Goal: Task Accomplishment & Management: Manage account settings

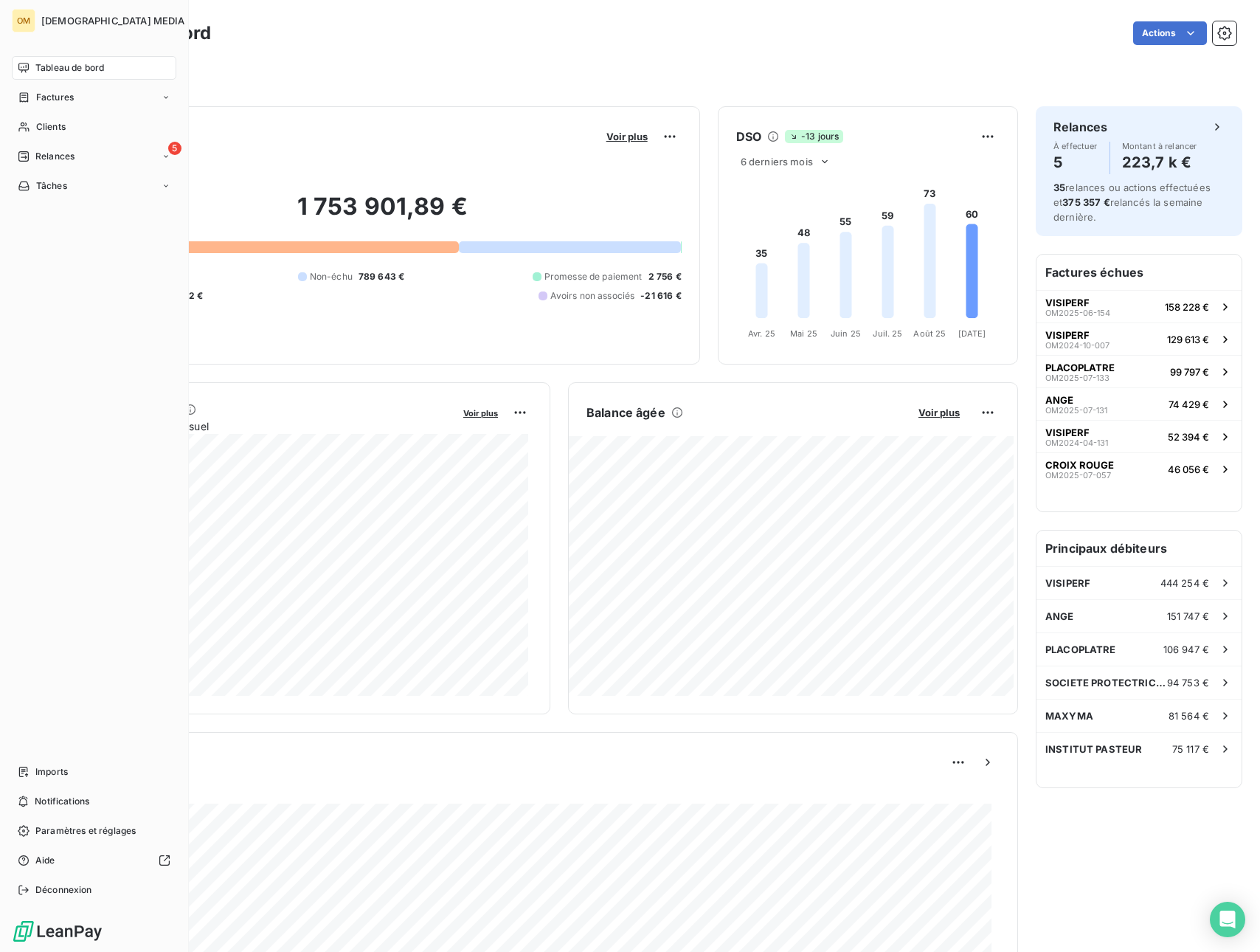
click at [41, 131] on span "Clients" at bounding box center [51, 127] width 30 height 14
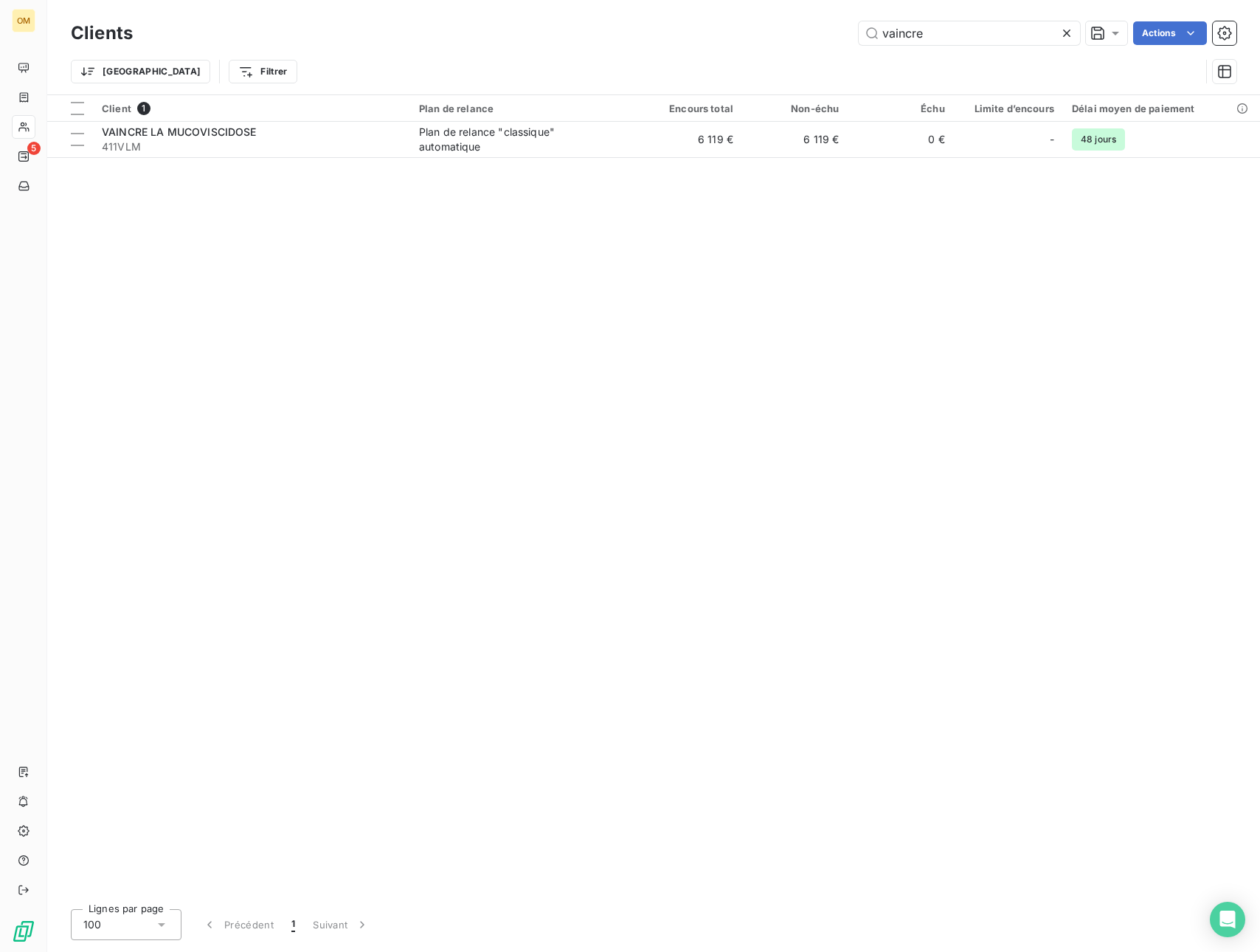
drag, startPoint x: 929, startPoint y: 30, endPoint x: 856, endPoint y: 39, distance: 73.6
click at [856, 39] on div "vaincre Actions" at bounding box center [693, 34] width 1086 height 24
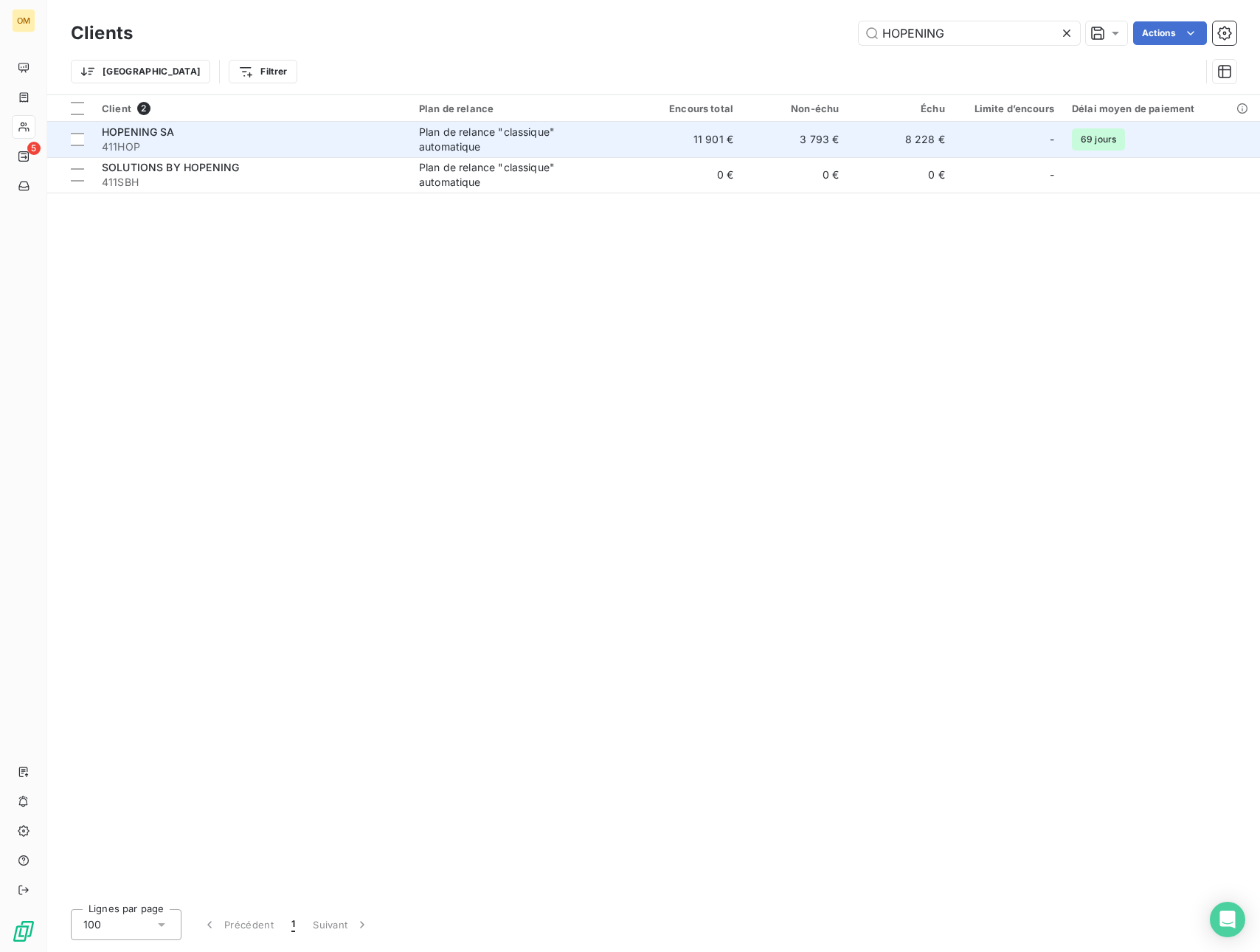
type input "HOPENING"
click at [538, 143] on div "Plan de relance "classique" automatique" at bounding box center [510, 140] width 184 height 30
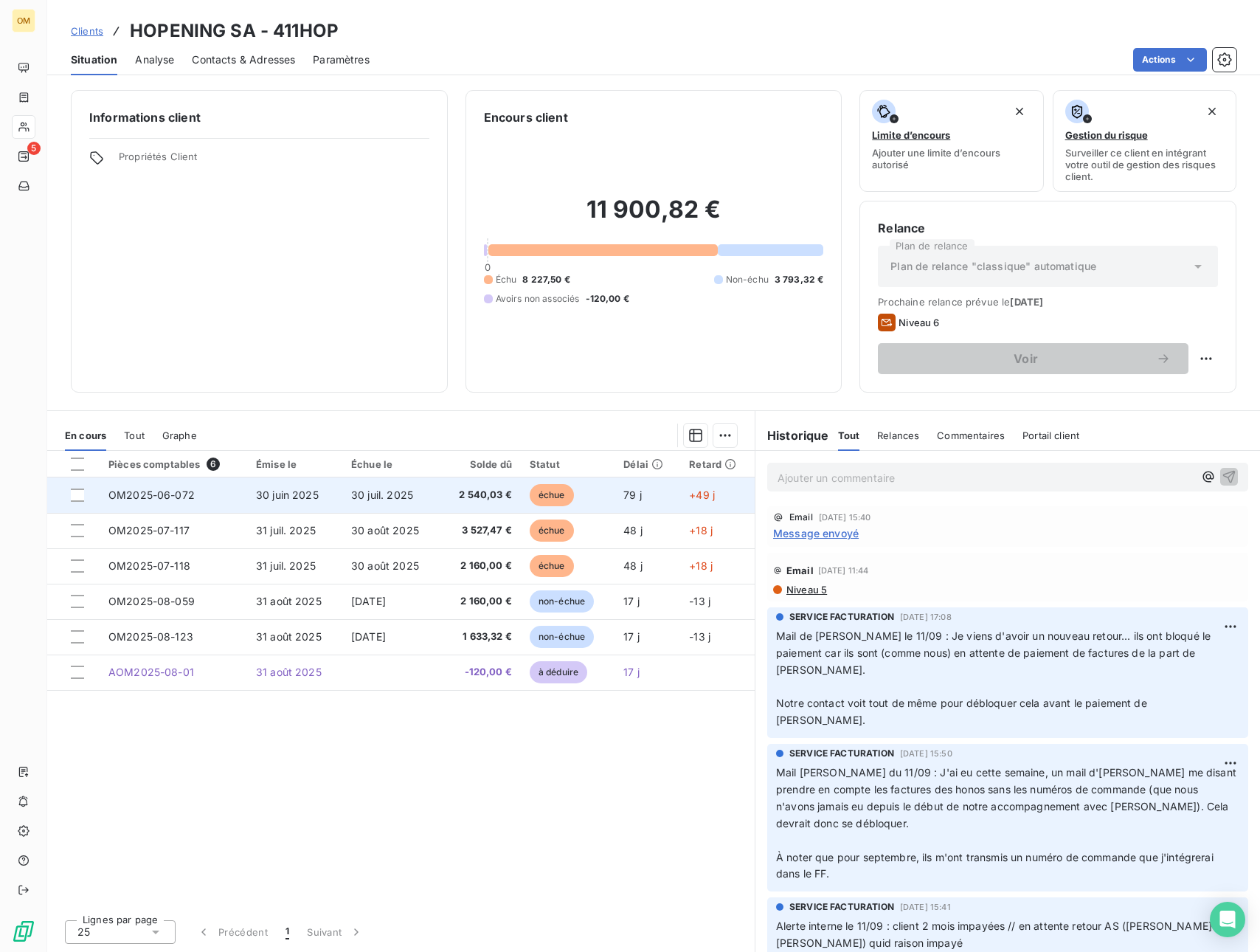
click at [334, 502] on td "30 juin 2025" at bounding box center [295, 495] width 95 height 35
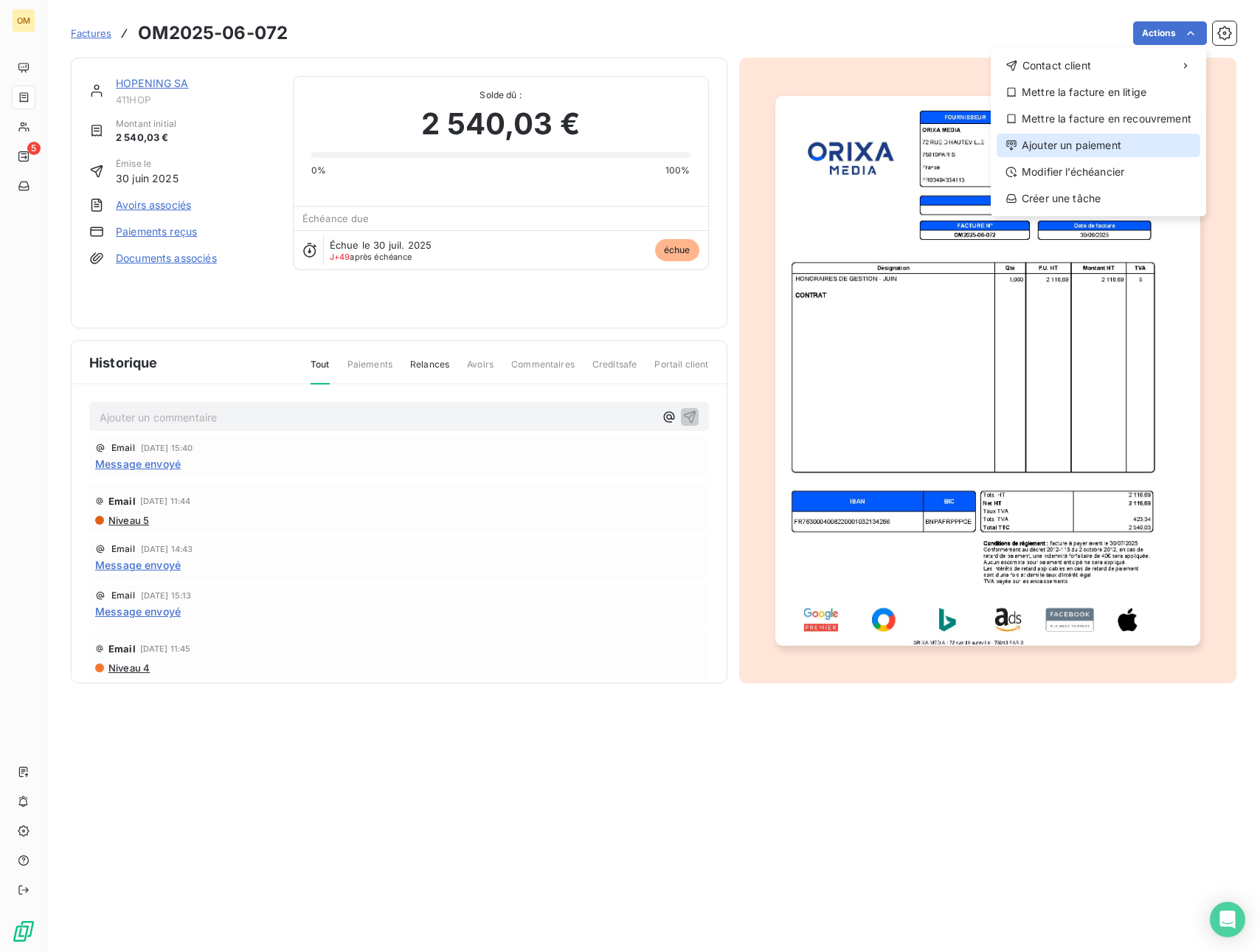
click at [1117, 136] on div "Ajouter un paiement" at bounding box center [1099, 145] width 204 height 24
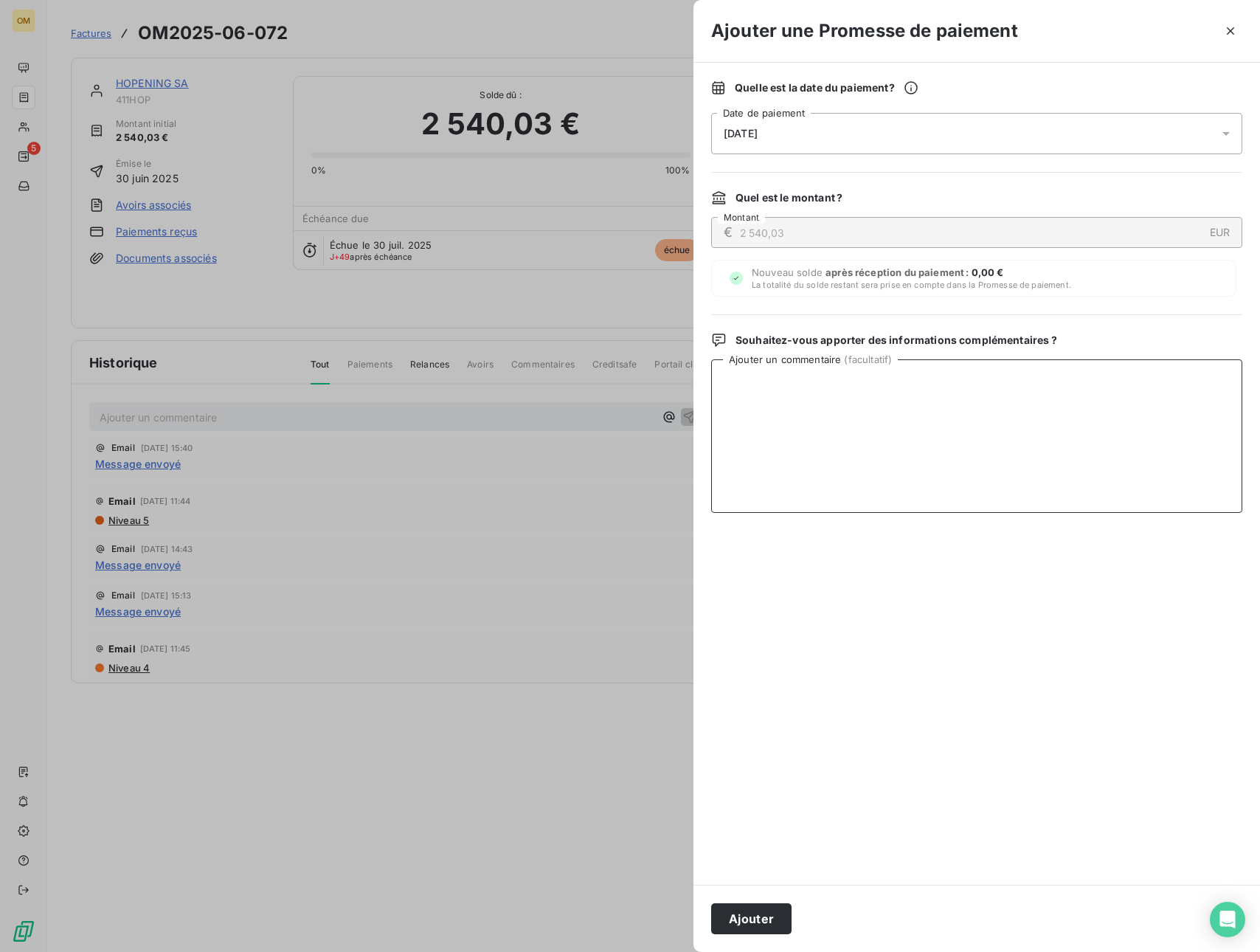
click at [997, 377] on textarea "Ajouter un commentaire ( facultatif )" at bounding box center [977, 435] width 531 height 153
type textarea "v"
click at [835, 386] on textarea "VIRT BNP LE" at bounding box center [977, 435] width 531 height 153
drag, startPoint x: 503, startPoint y: 400, endPoint x: 394, endPoint y: 411, distance: 109.6
click at [393, 951] on div "Ajouter une Promesse de paiement Quelle est la date du paiement ? [DATE] Date d…" at bounding box center [630, 952] width 1260 height 0
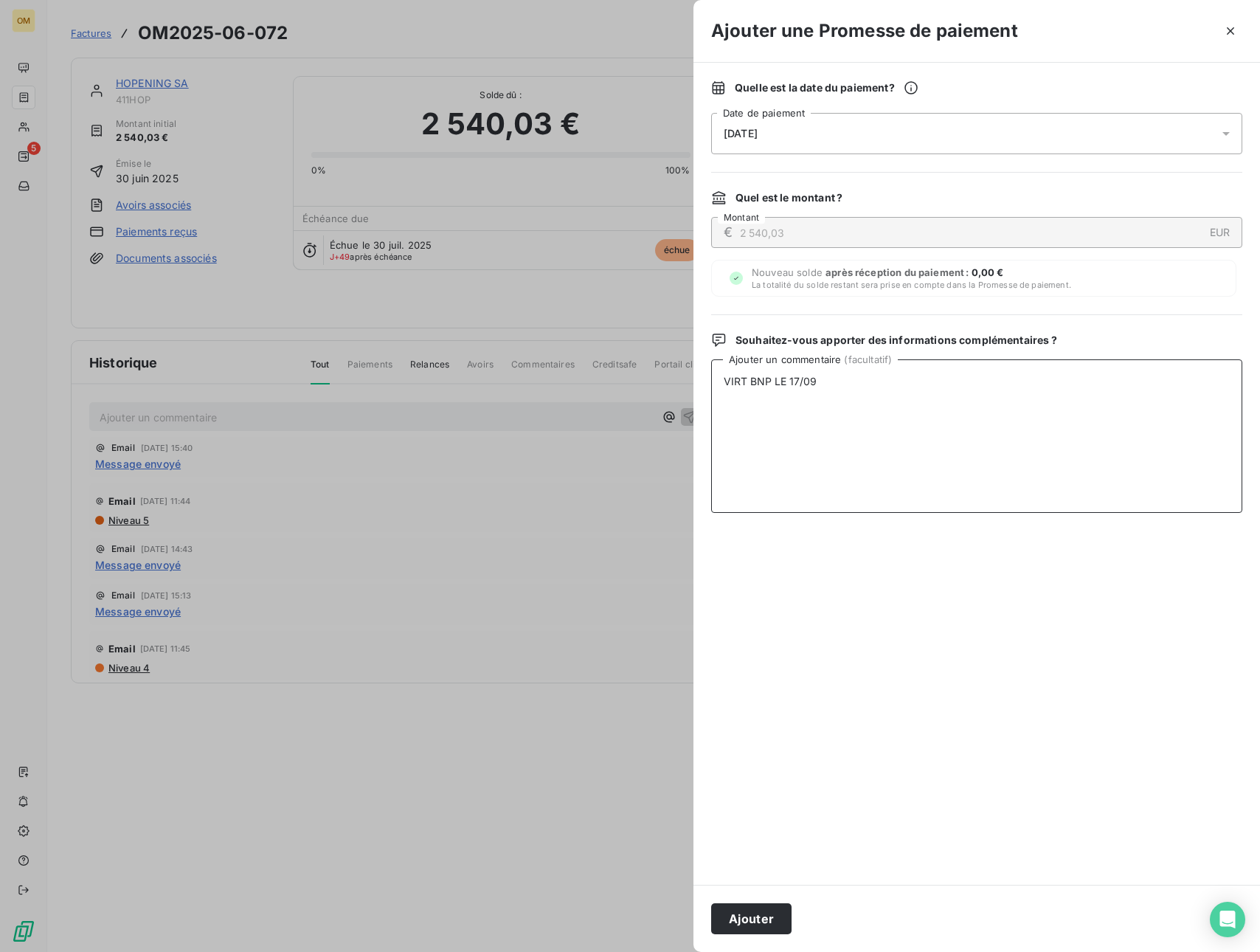
type textarea "VIRT BNP LE 17/09"
click at [754, 927] on button "Ajouter" at bounding box center [751, 918] width 81 height 31
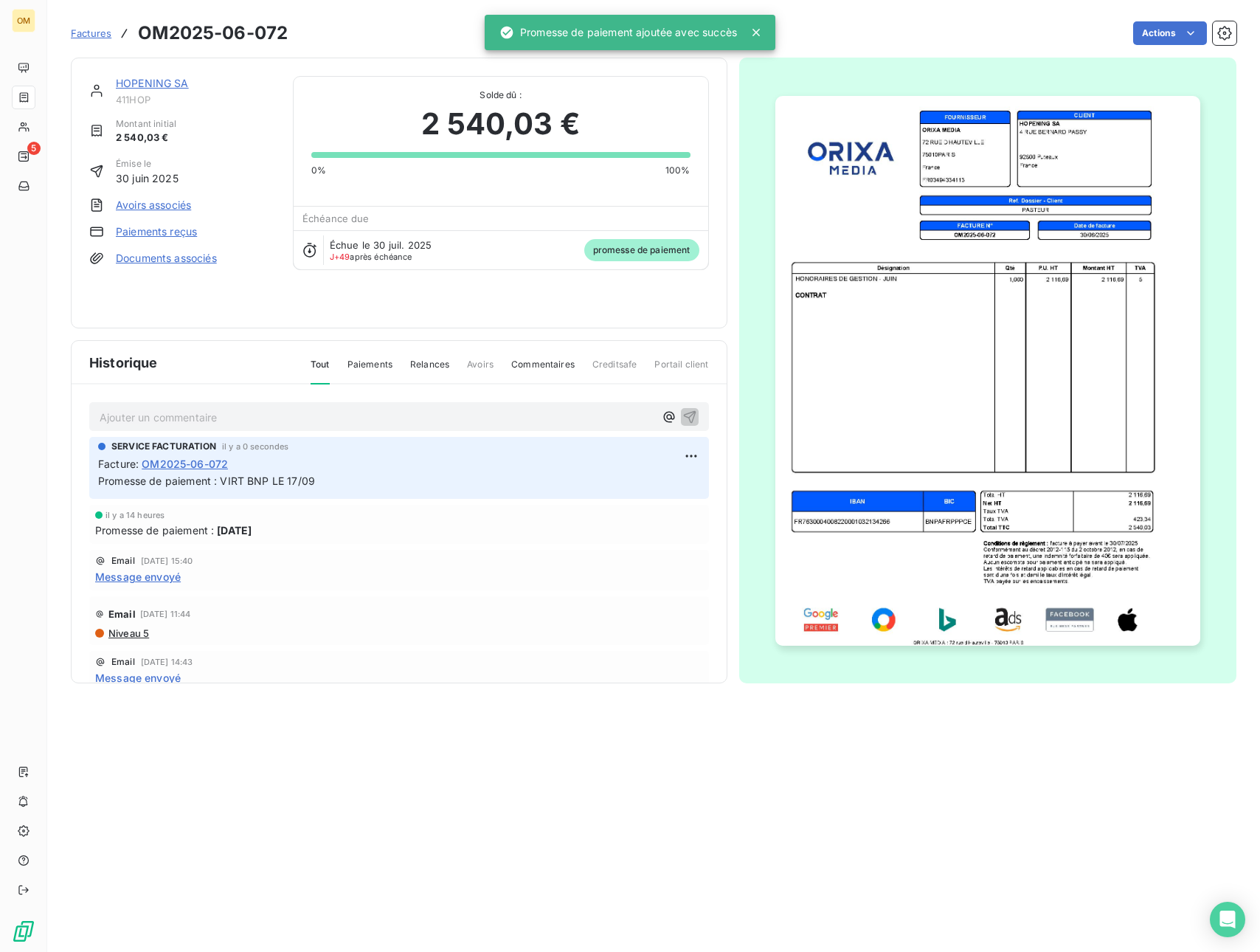
click at [135, 82] on link "HOPENING SA" at bounding box center [152, 83] width 73 height 13
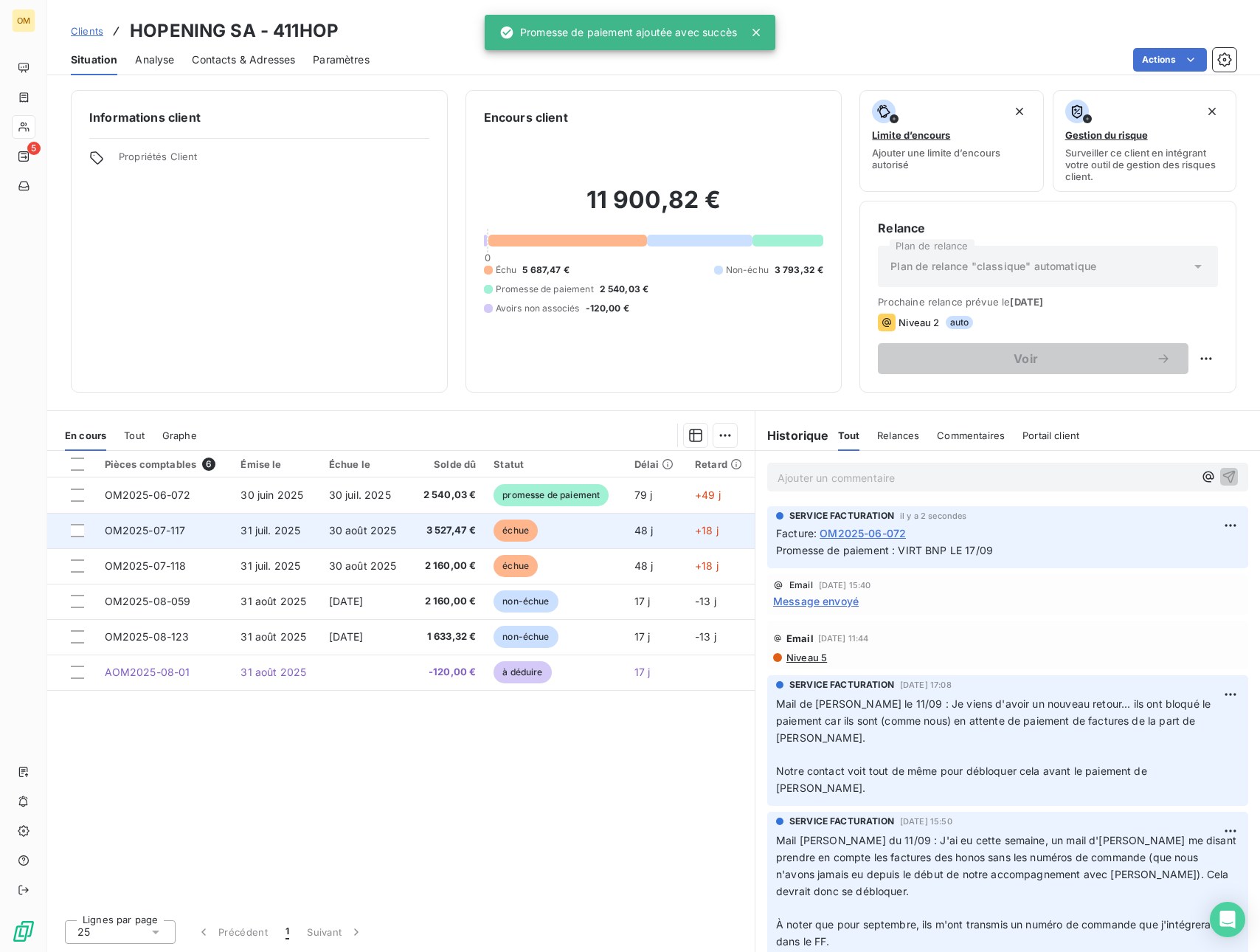
click at [470, 529] on span "3 527,47 €" at bounding box center [447, 530] width 57 height 15
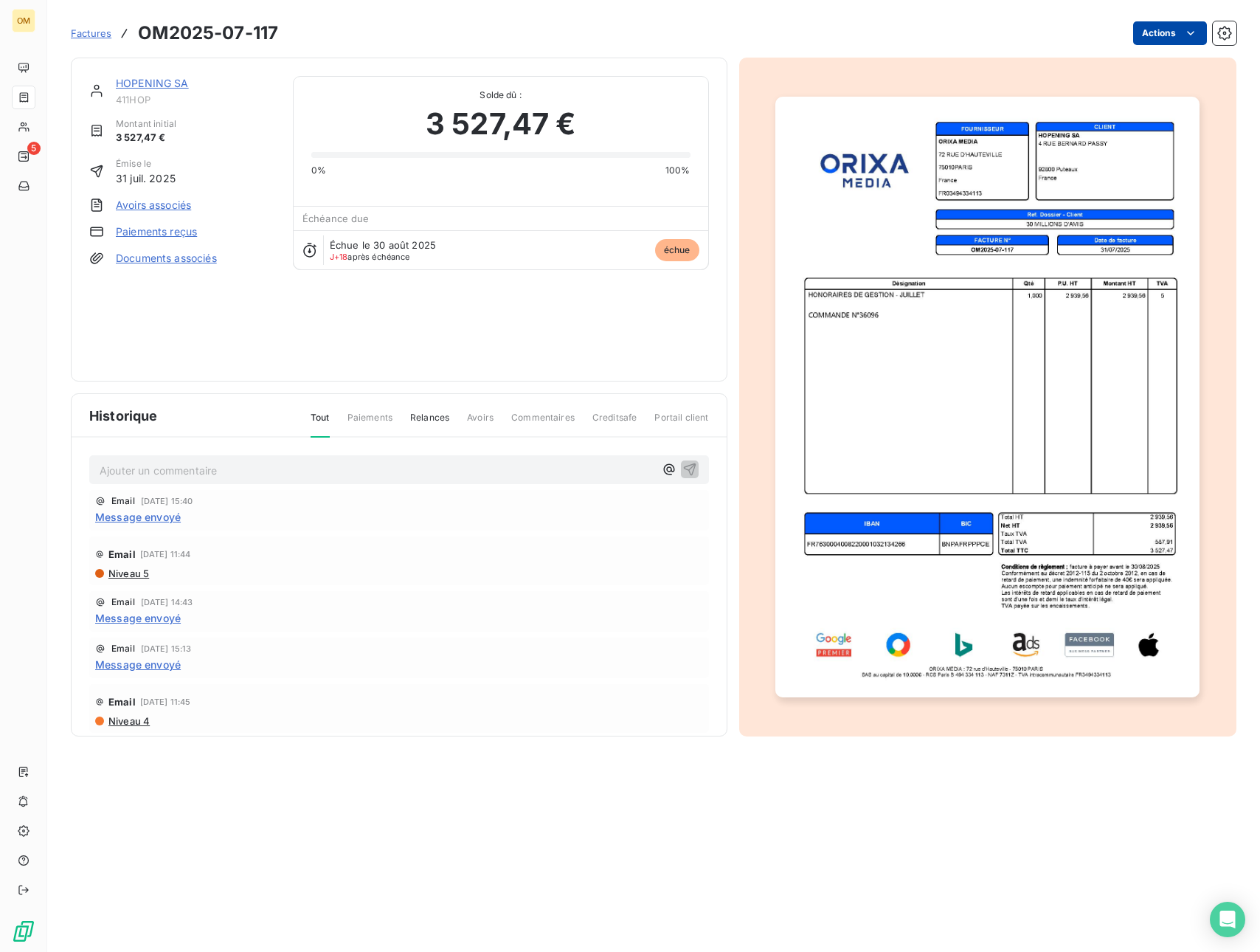
click at [1179, 37] on html "OM 5 Factures OM2025-07-117 Actions HOPENING SA 411HOP Montant initial 3 527,47…" at bounding box center [630, 476] width 1260 height 952
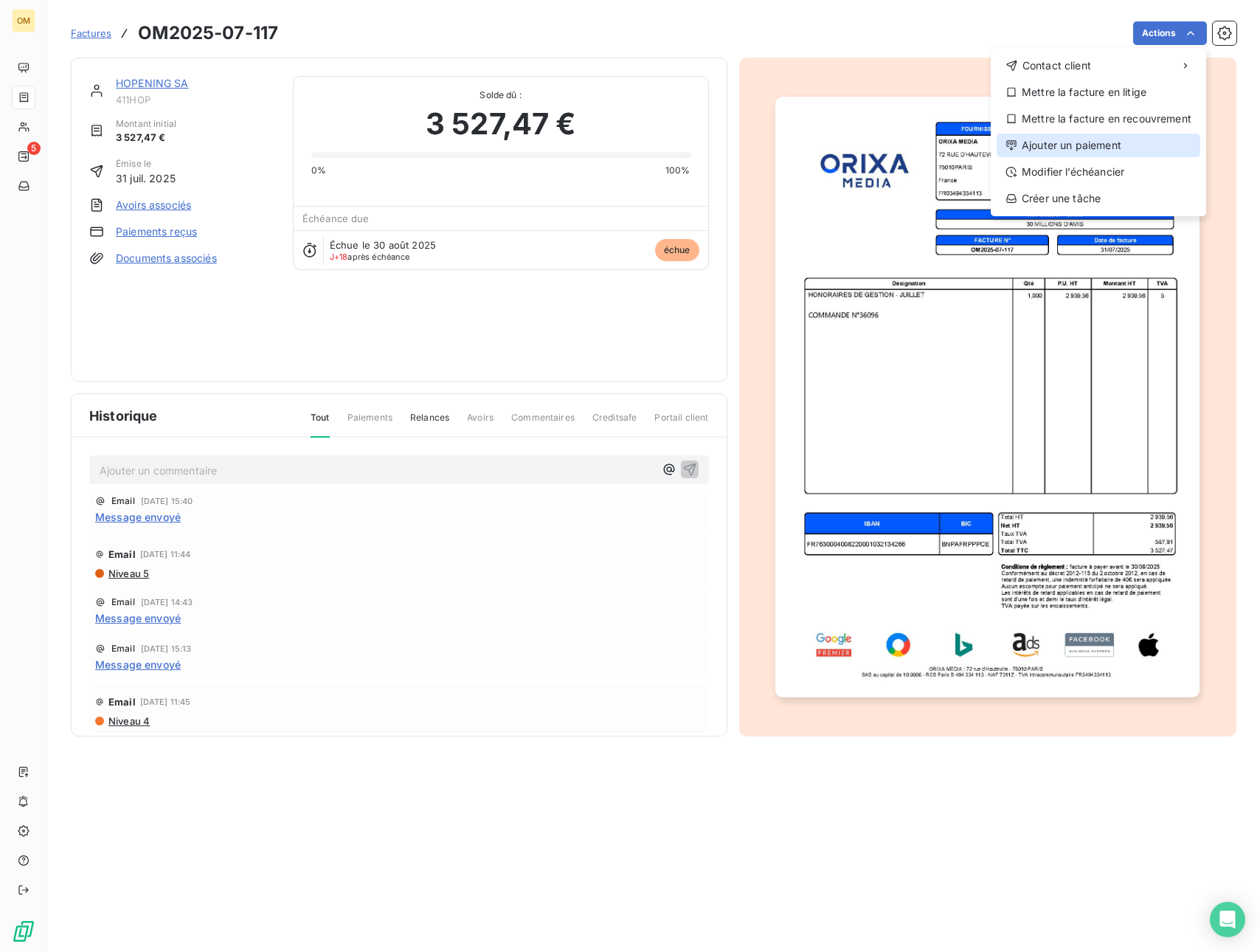
click at [1139, 147] on div "Ajouter un paiement" at bounding box center [1099, 145] width 204 height 24
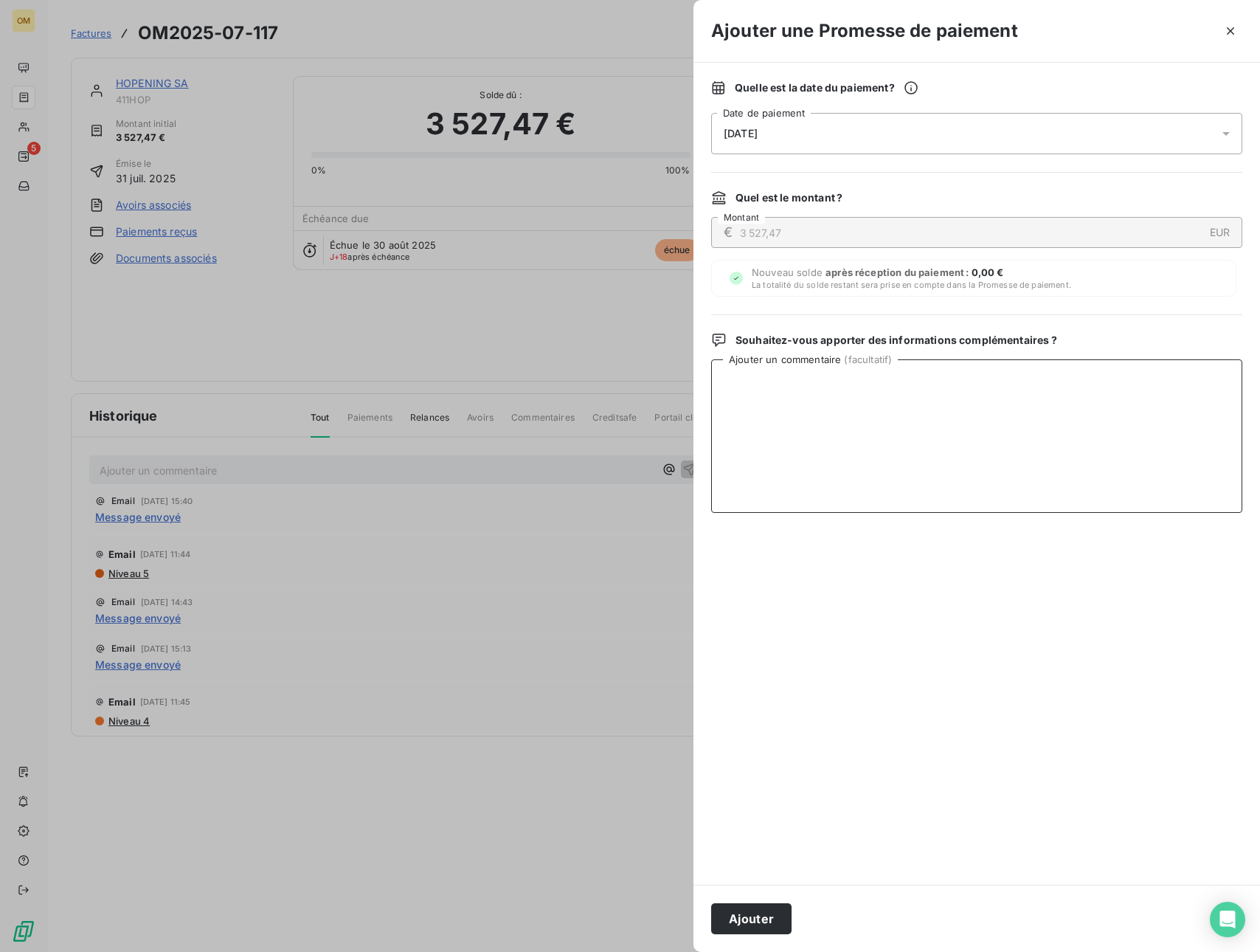
click at [930, 403] on textarea "Ajouter un commentaire ( facultatif )" at bounding box center [977, 435] width 531 height 153
paste textarea "VIRT BNP LE 17/09"
type textarea "VIRT BNP LE 17/09"
click at [759, 914] on button "Ajouter" at bounding box center [751, 918] width 81 height 31
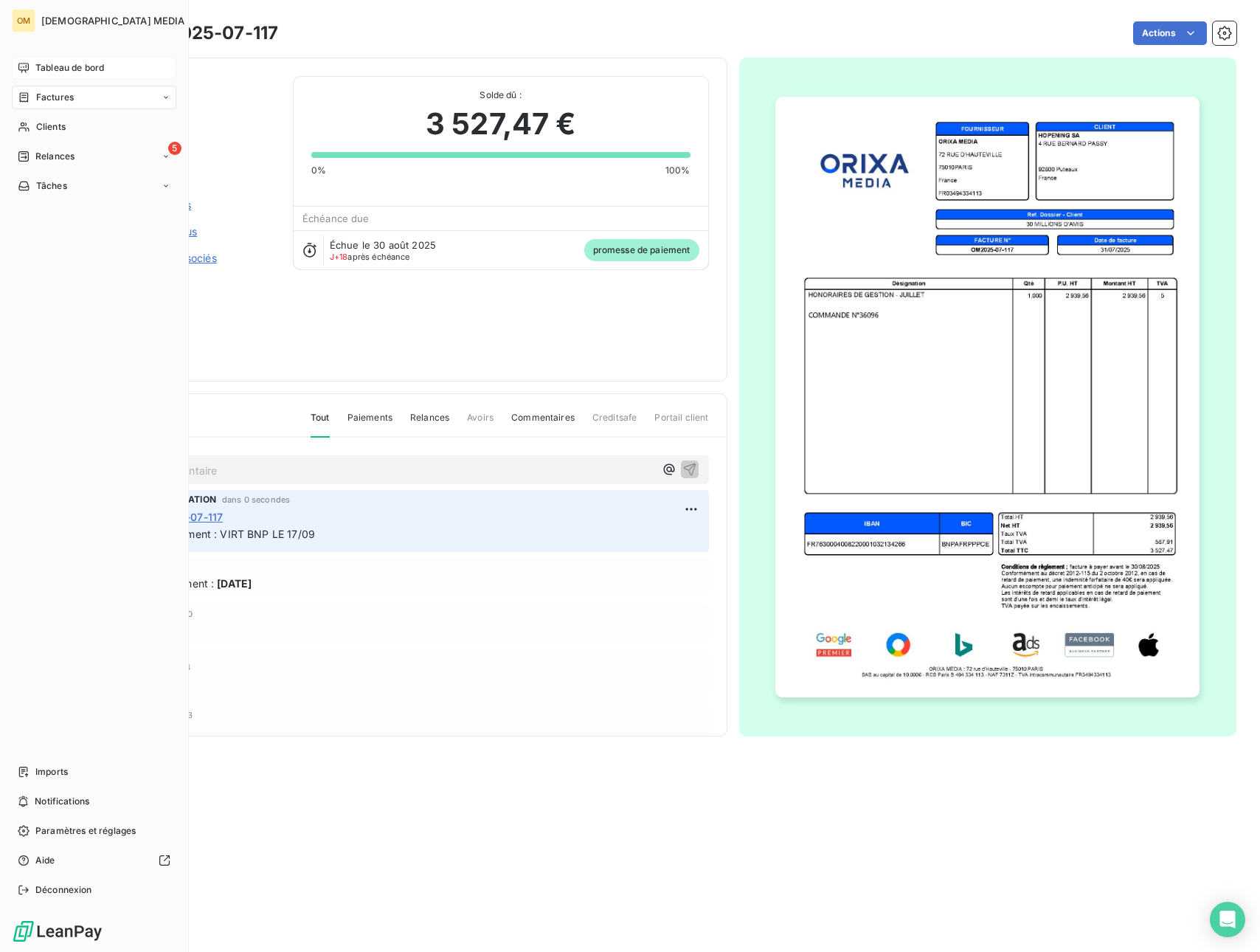
click at [42, 67] on span "Tableau de bord" at bounding box center [70, 68] width 69 height 14
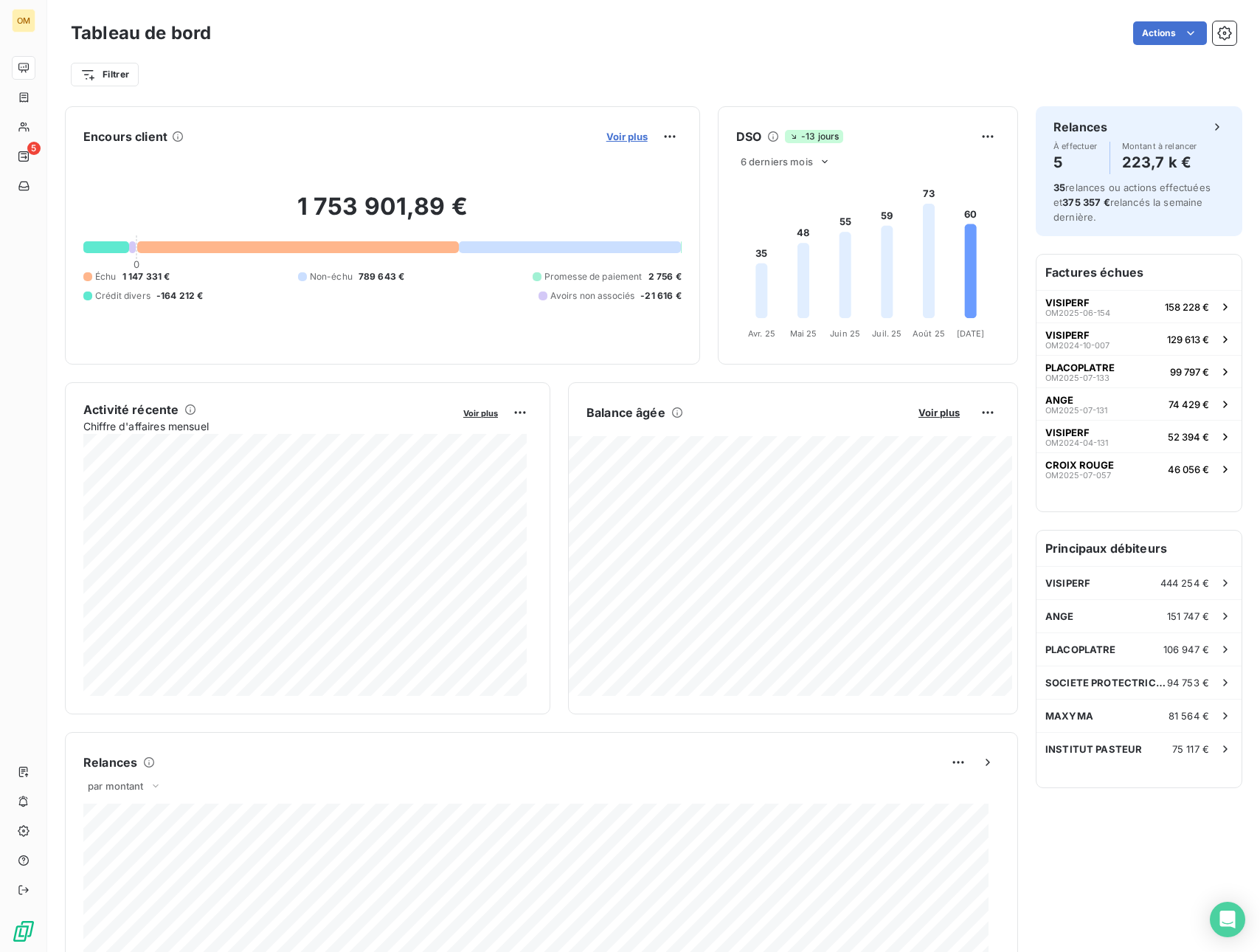
click at [606, 140] on span "Voir plus" at bounding box center [627, 136] width 42 height 12
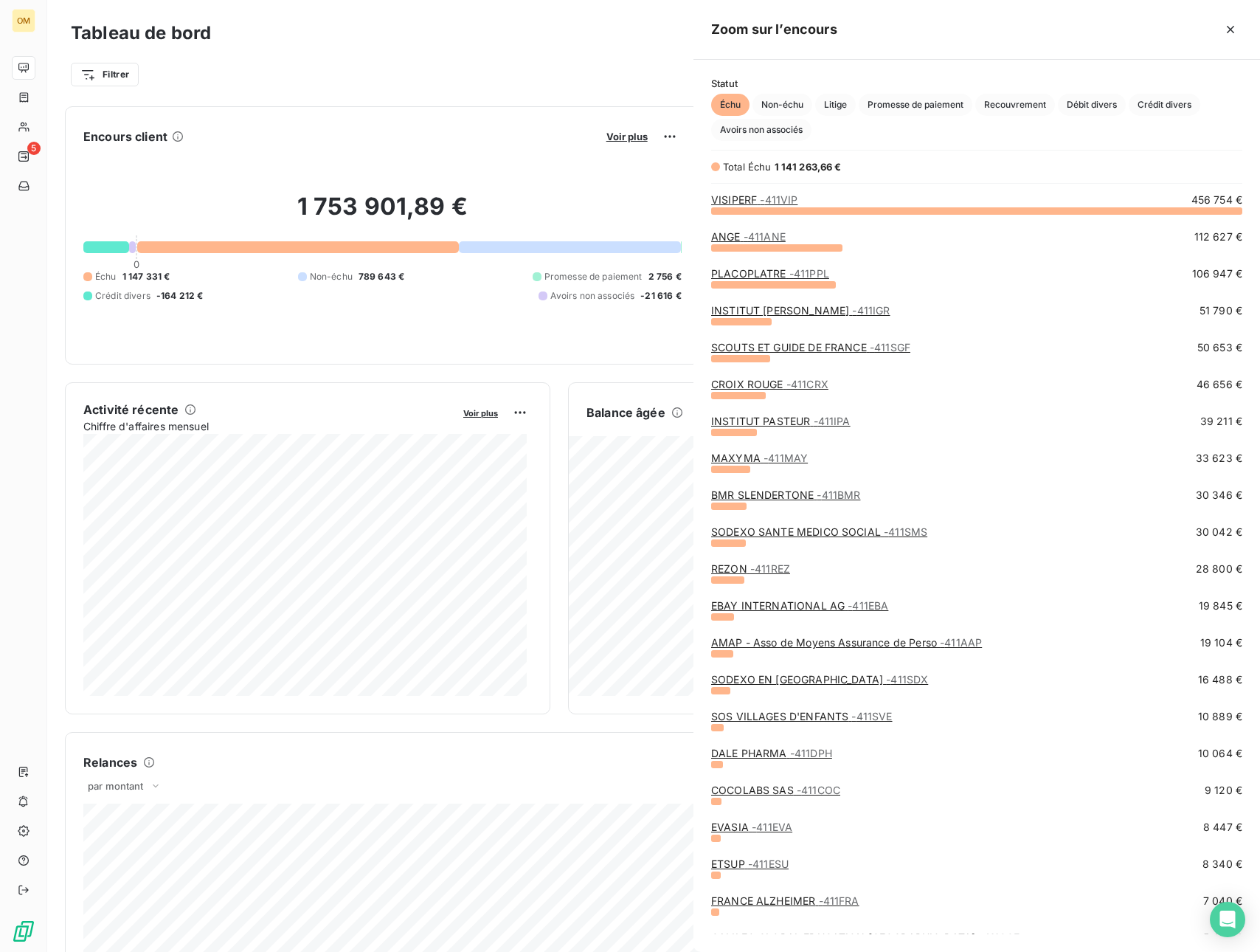
scroll to position [731, 556]
